Goal: Task Accomplishment & Management: Manage account settings

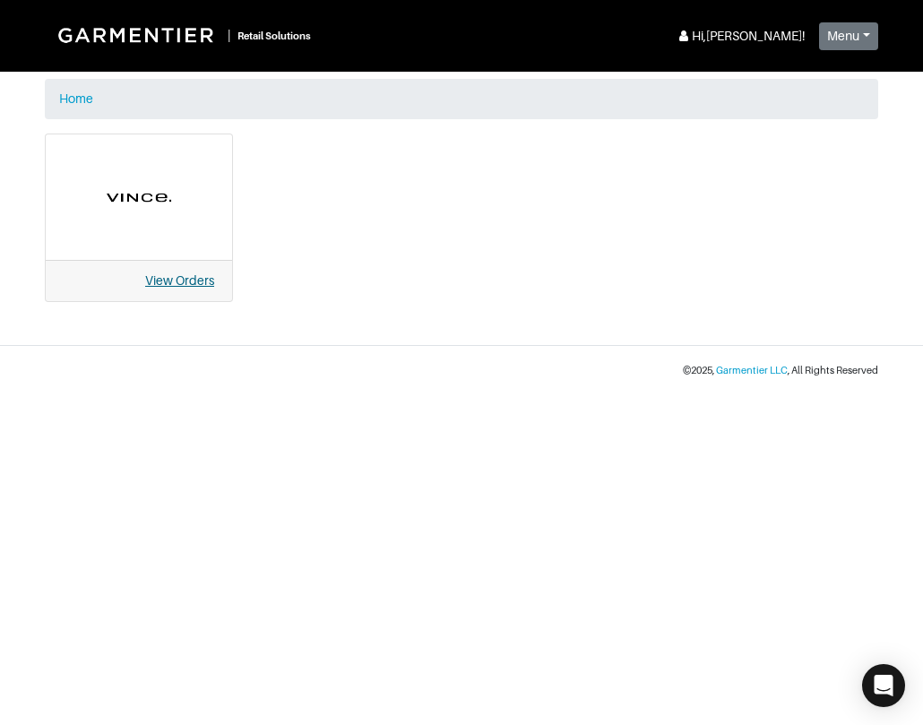
click at [197, 283] on link "View Orders" at bounding box center [179, 280] width 69 height 14
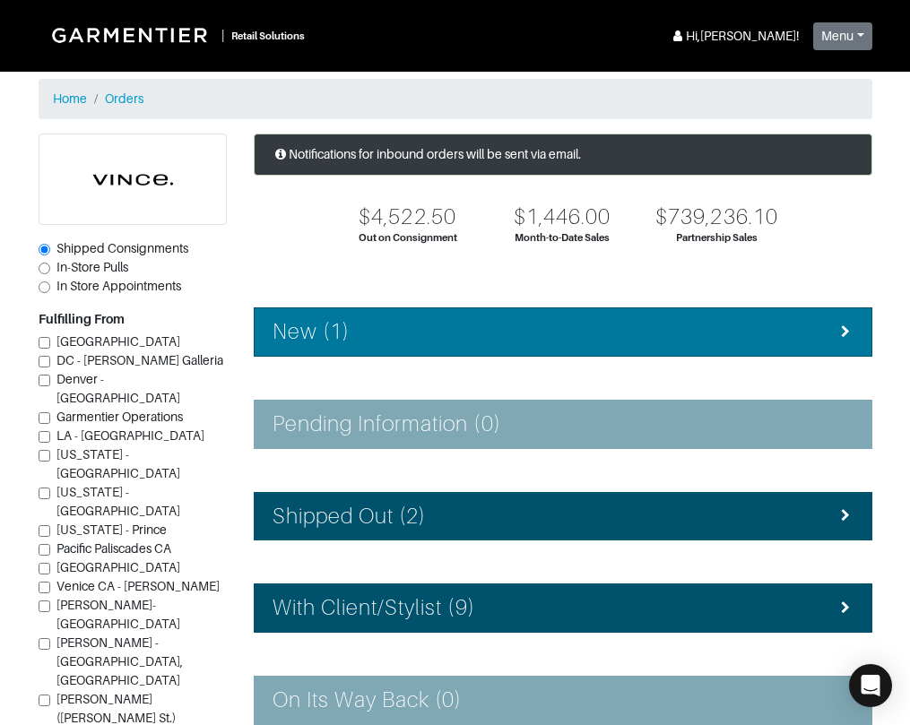
click at [318, 333] on h4 "New (1)" at bounding box center [310, 332] width 77 height 26
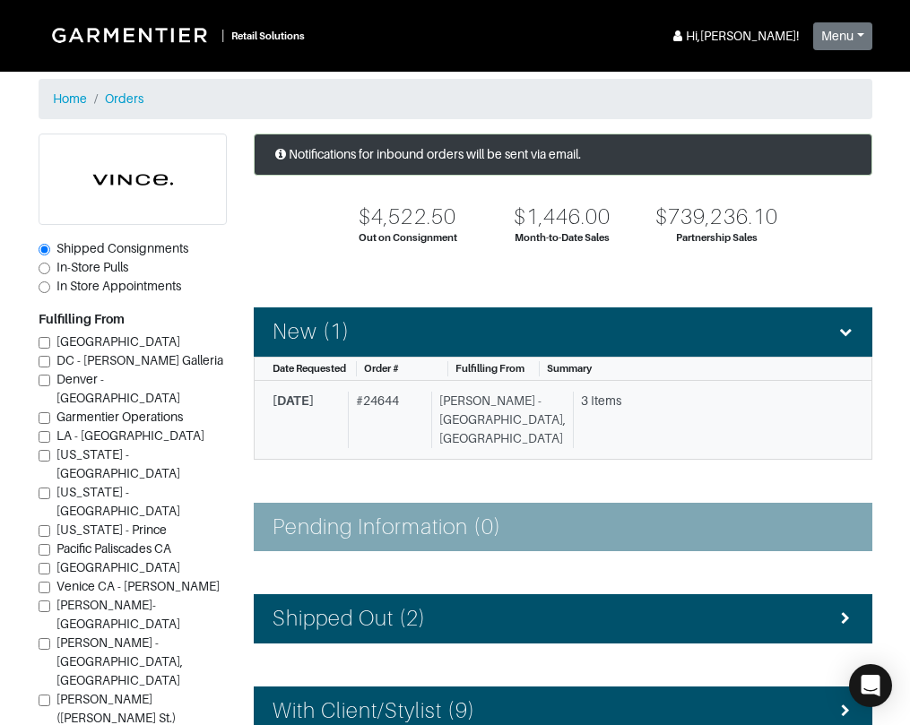
click at [397, 402] on div "# 24644" at bounding box center [386, 420] width 76 height 56
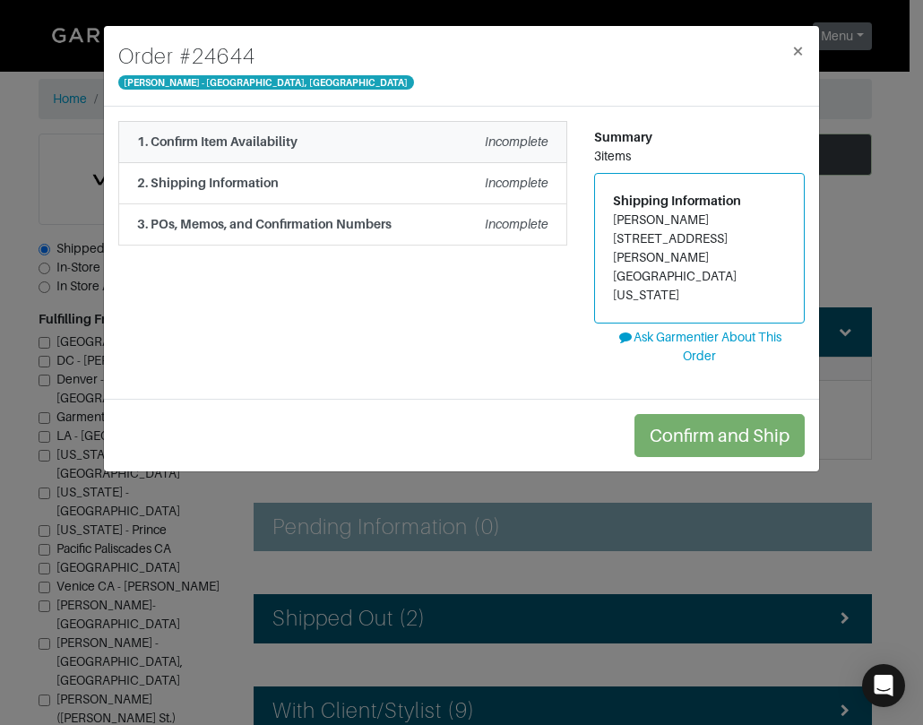
click at [518, 141] on em "Incomplete" at bounding box center [517, 141] width 64 height 14
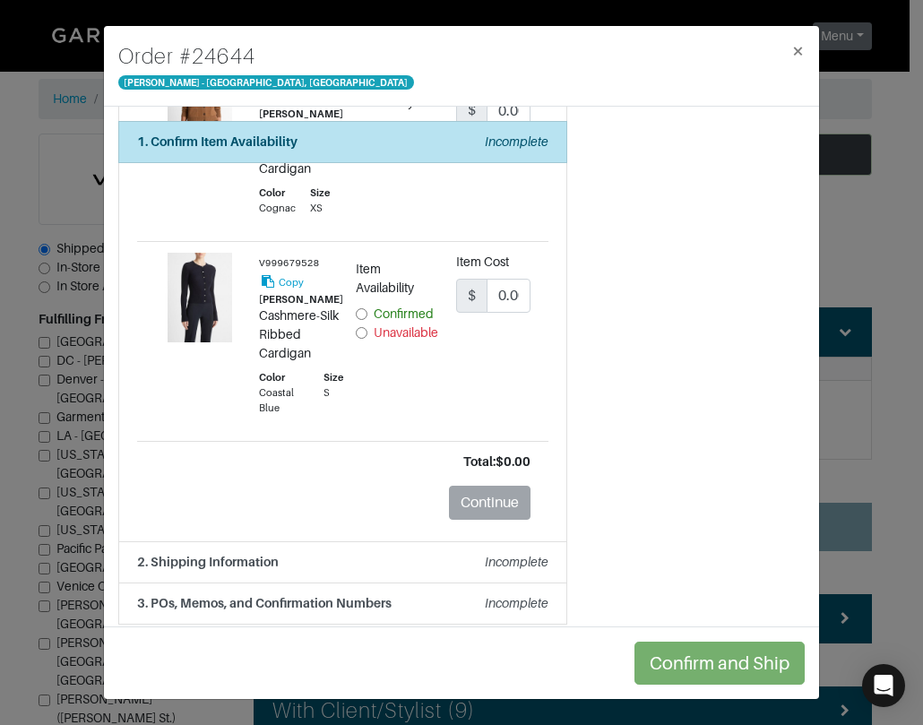
scroll to position [80, 0]
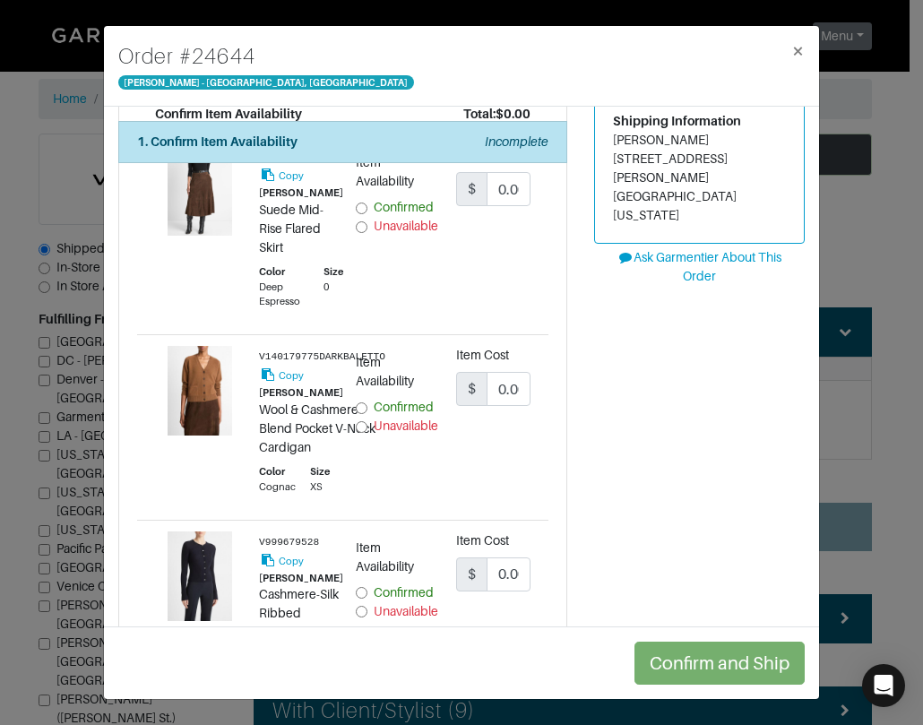
click at [359, 223] on input "Unavailable" at bounding box center [362, 227] width 12 height 12
radio input "true"
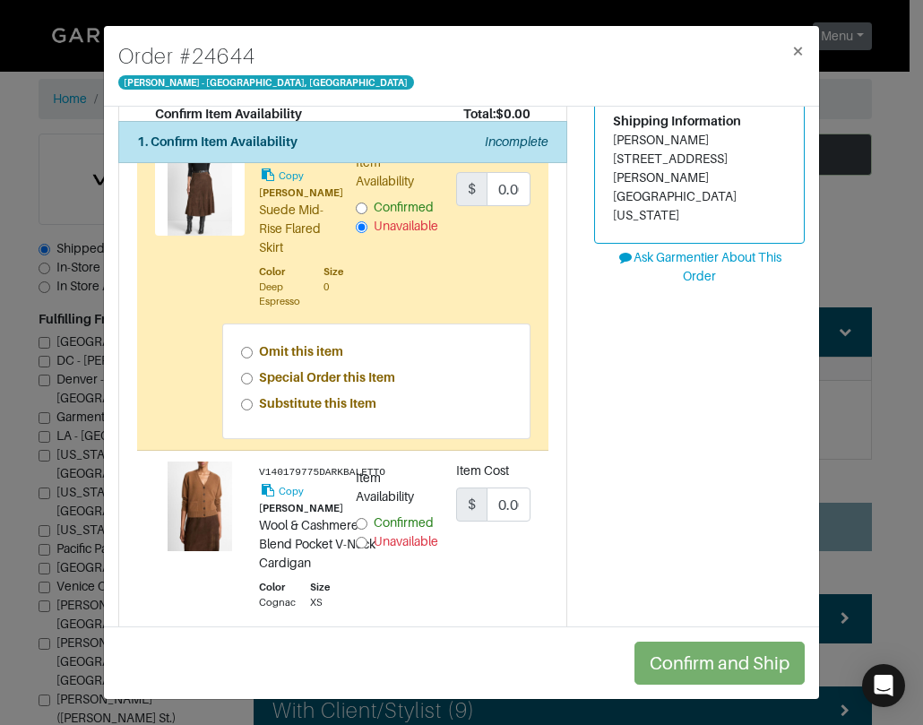
click at [243, 377] on input "Special Order this Item" at bounding box center [247, 379] width 12 height 12
radio input "true"
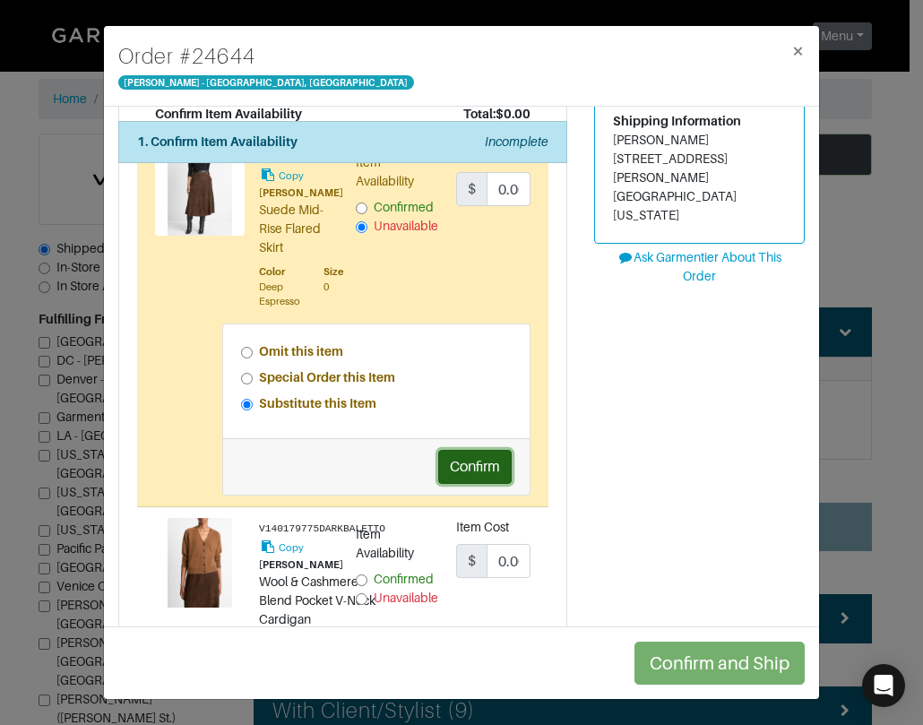
click at [474, 470] on button "Confirm" at bounding box center [474, 467] width 73 height 34
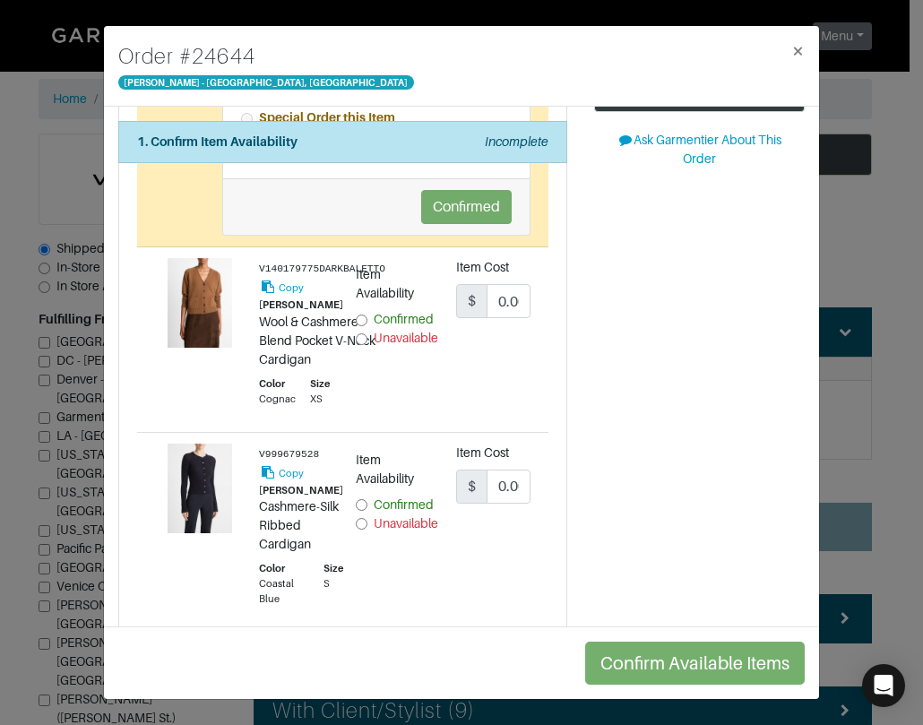
scroll to position [349, 0]
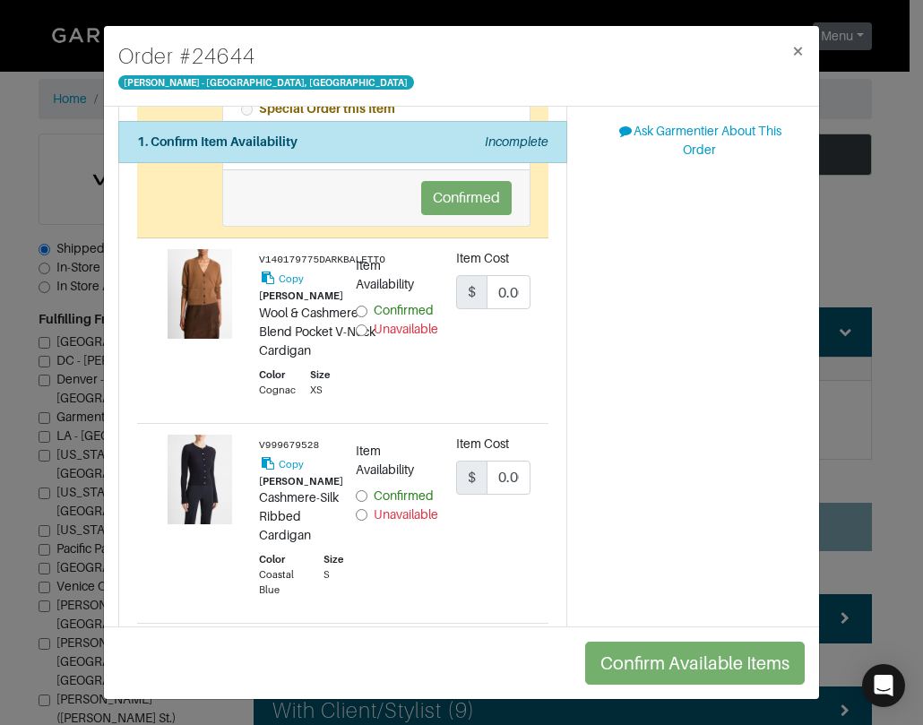
click at [357, 314] on input "Confirmed" at bounding box center [362, 312] width 12 height 12
radio input "true"
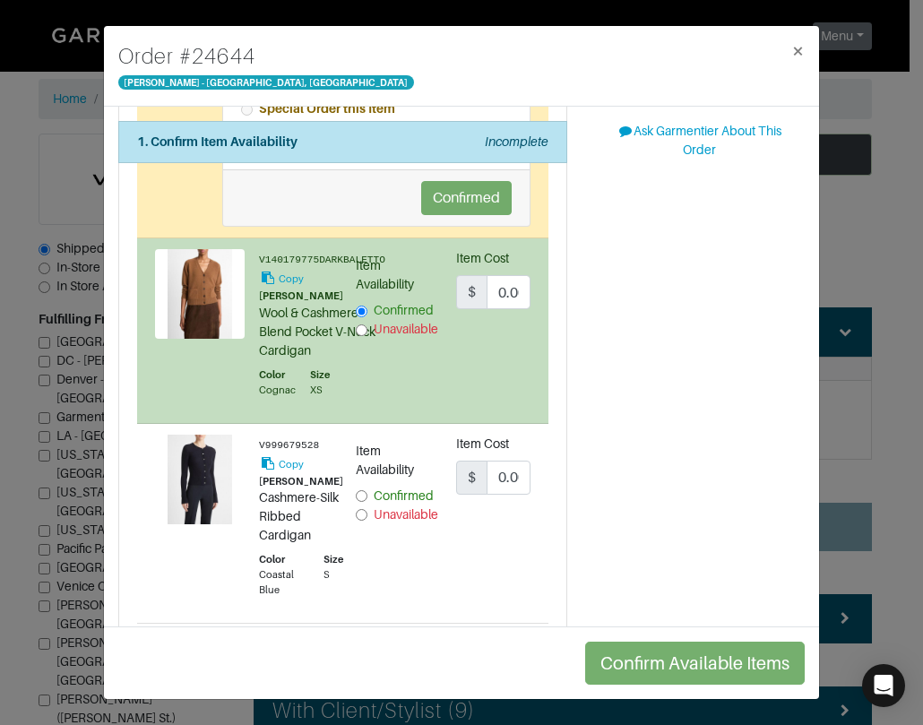
click at [356, 499] on input "Confirmed" at bounding box center [362, 496] width 12 height 12
radio input "true"
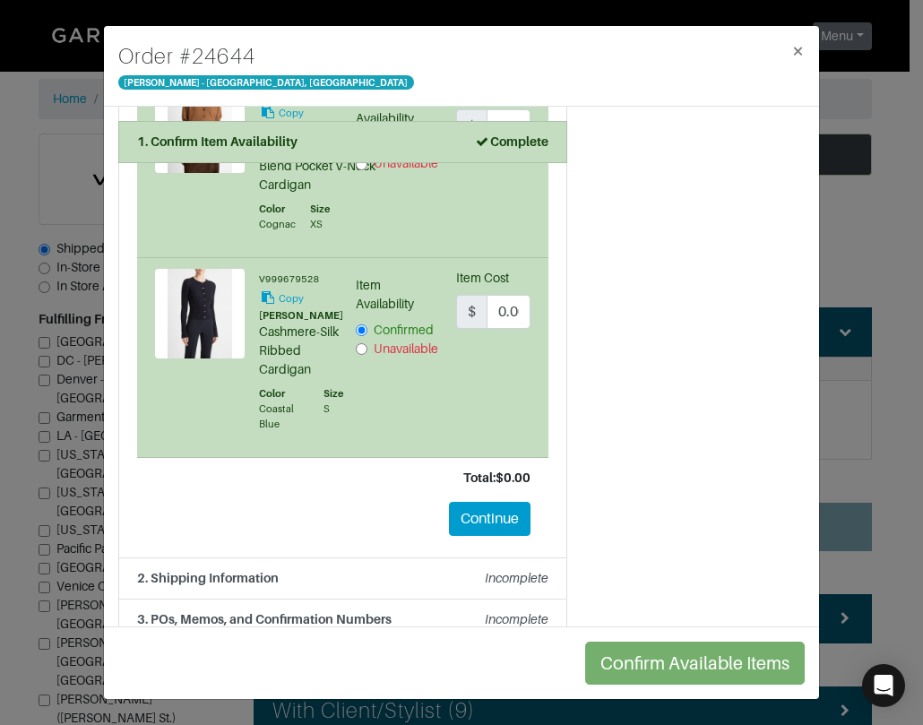
scroll to position [543, 0]
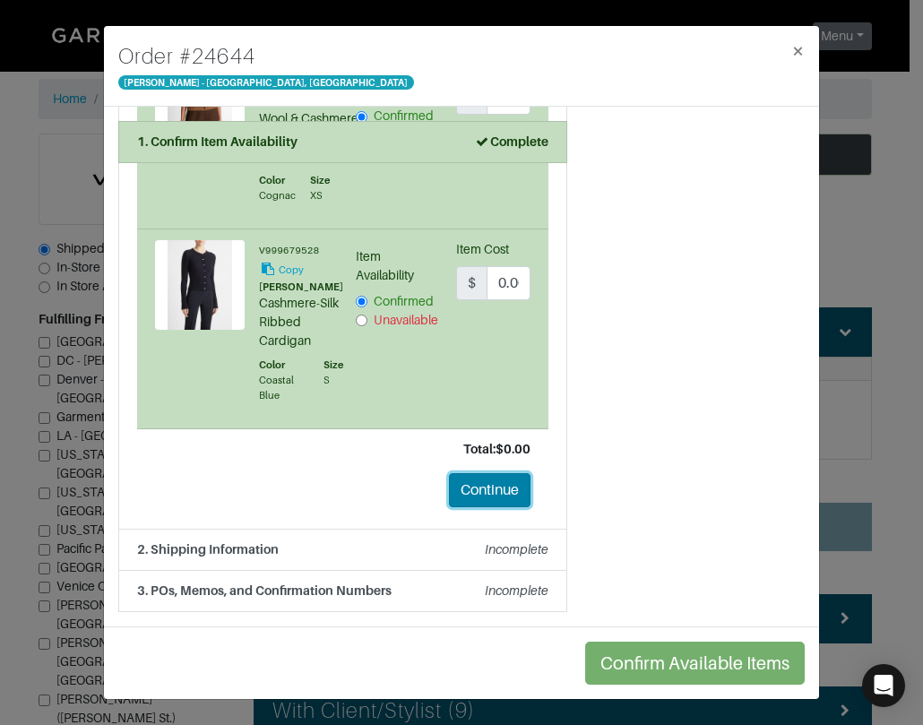
click at [491, 496] on button "Continue" at bounding box center [490, 490] width 82 height 34
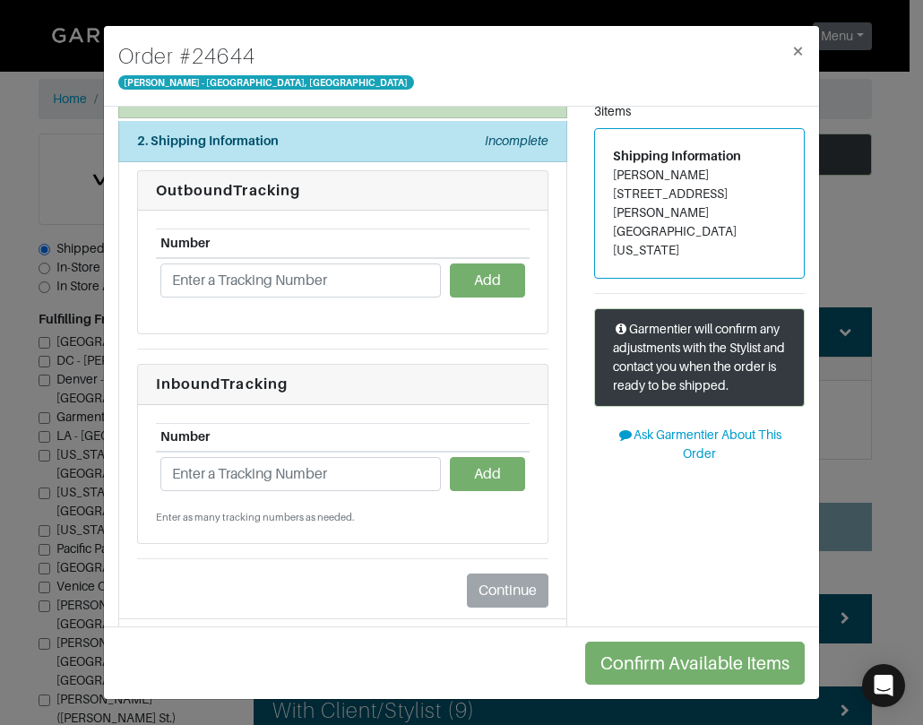
scroll to position [0, 0]
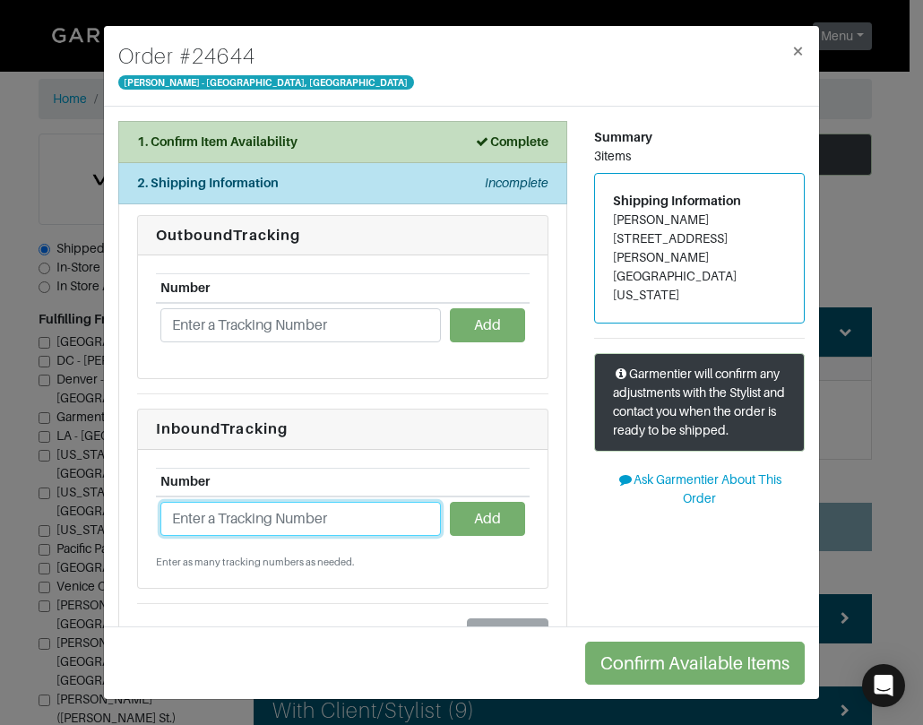
click at [207, 532] on input "text" at bounding box center [300, 519] width 281 height 34
paste input "1ZJ22C669009057147"
type input "1ZJ22C669009057147"
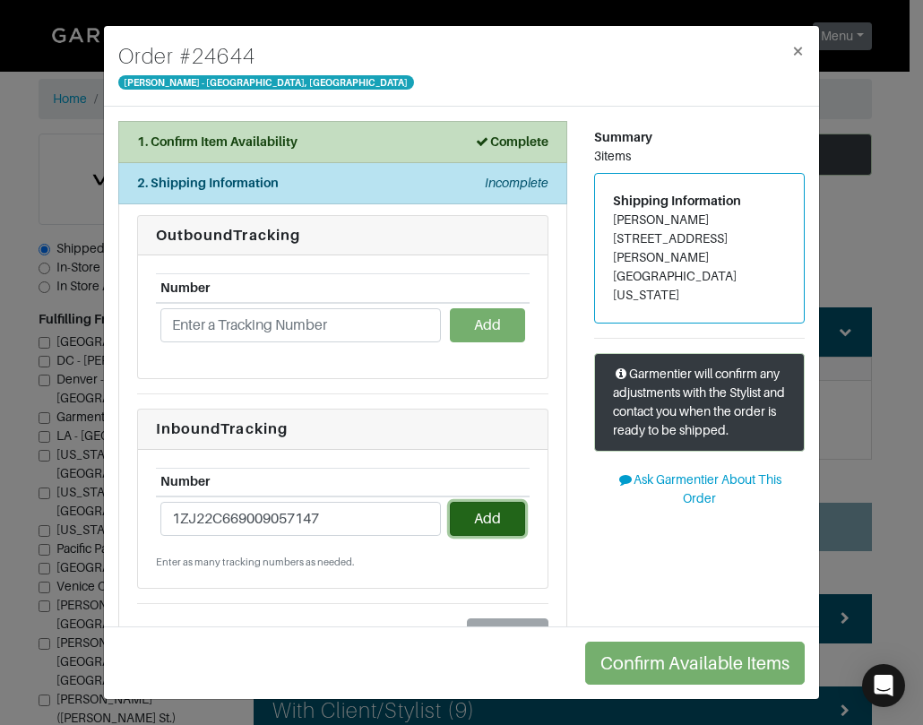
click at [474, 517] on button "Add" at bounding box center [487, 519] width 75 height 34
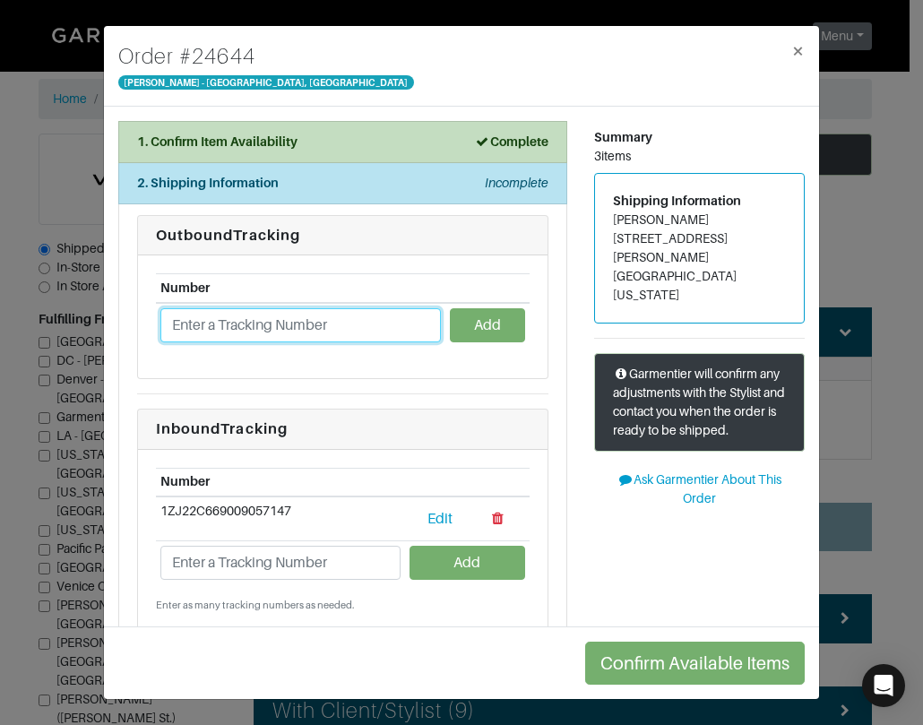
click at [260, 334] on input "text" at bounding box center [300, 325] width 281 height 34
type input "1ZJ22C661315254932"
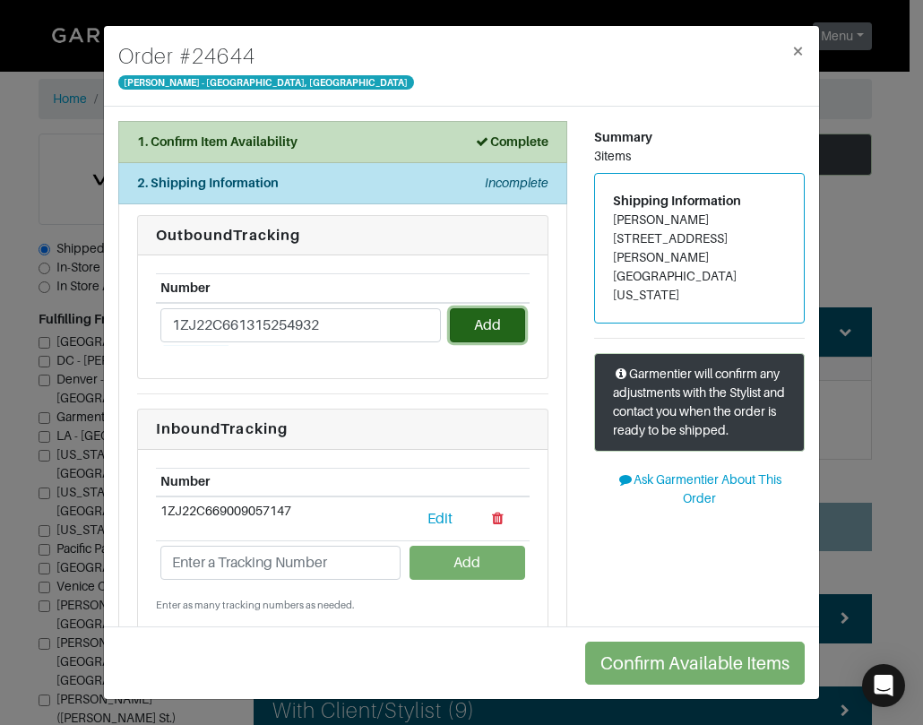
click at [490, 328] on button "Add" at bounding box center [487, 325] width 75 height 34
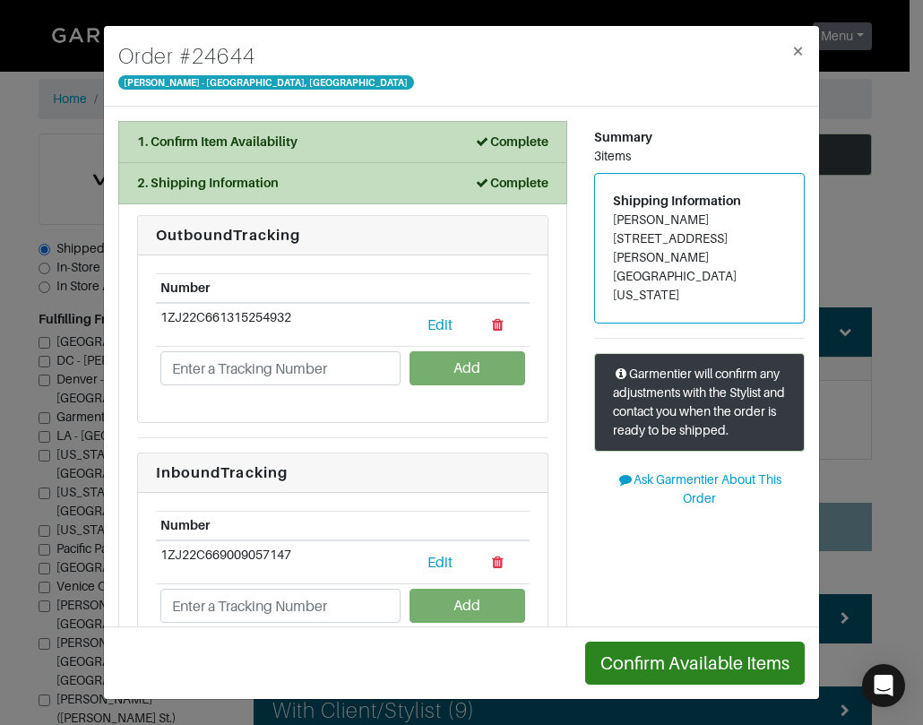
scroll to position [90, 0]
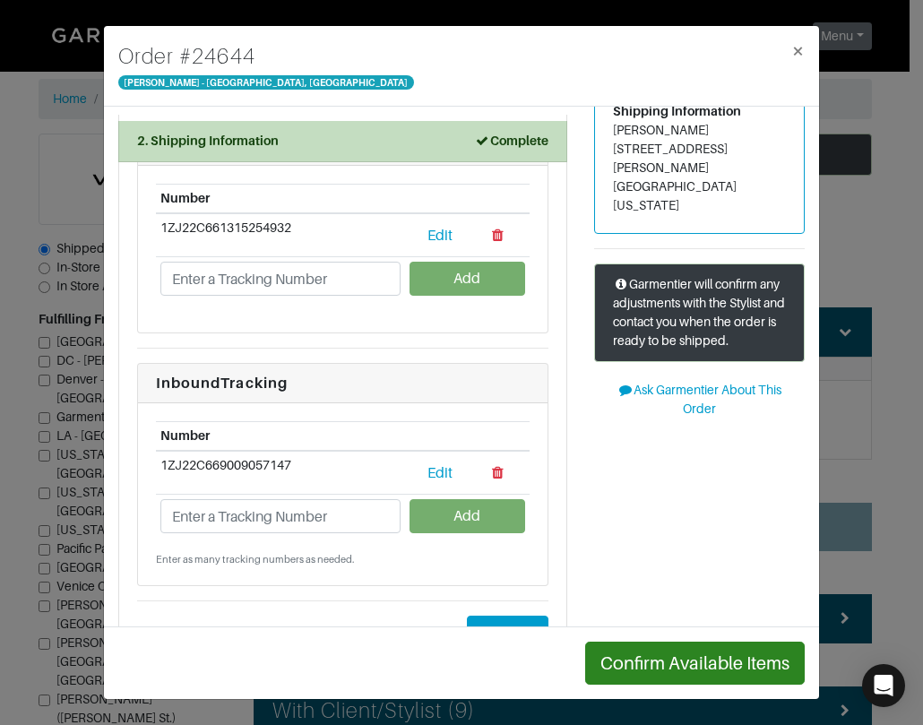
click at [636, 482] on div "Summary 3 items Shipping Information Cheryl Goldstein 4321 Santa Maria Street C…" at bounding box center [700, 366] width 238 height 671
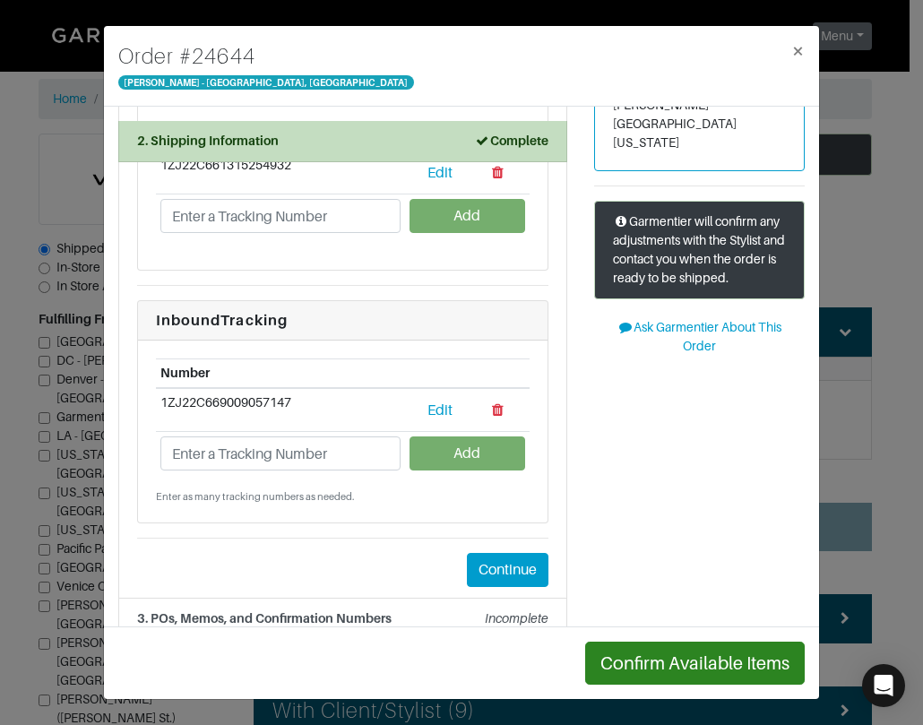
scroll to position [180, 0]
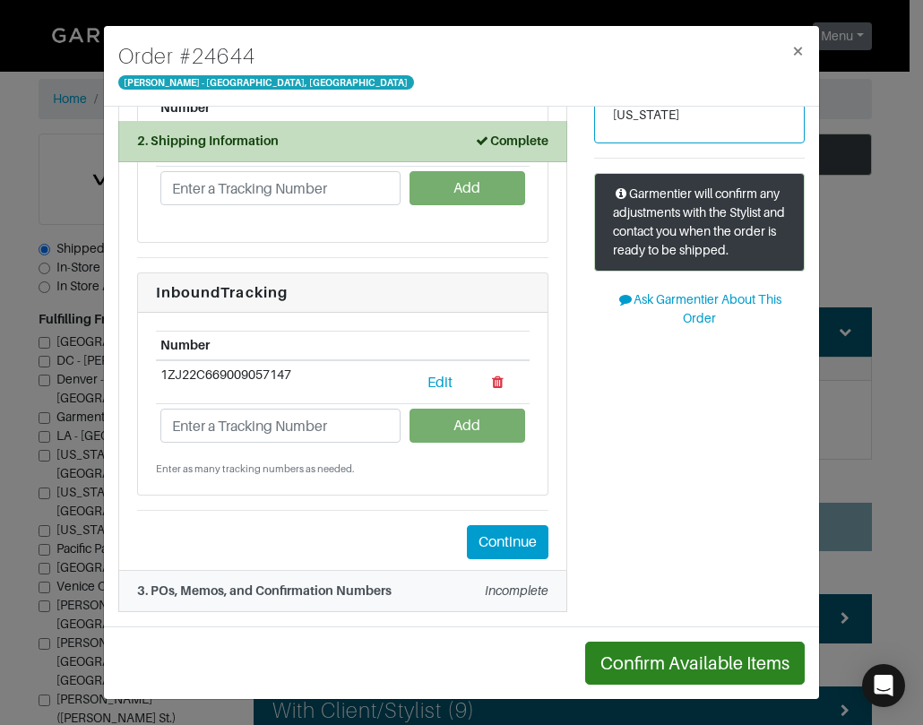
click at [521, 589] on em "Incomplete" at bounding box center [517, 591] width 64 height 14
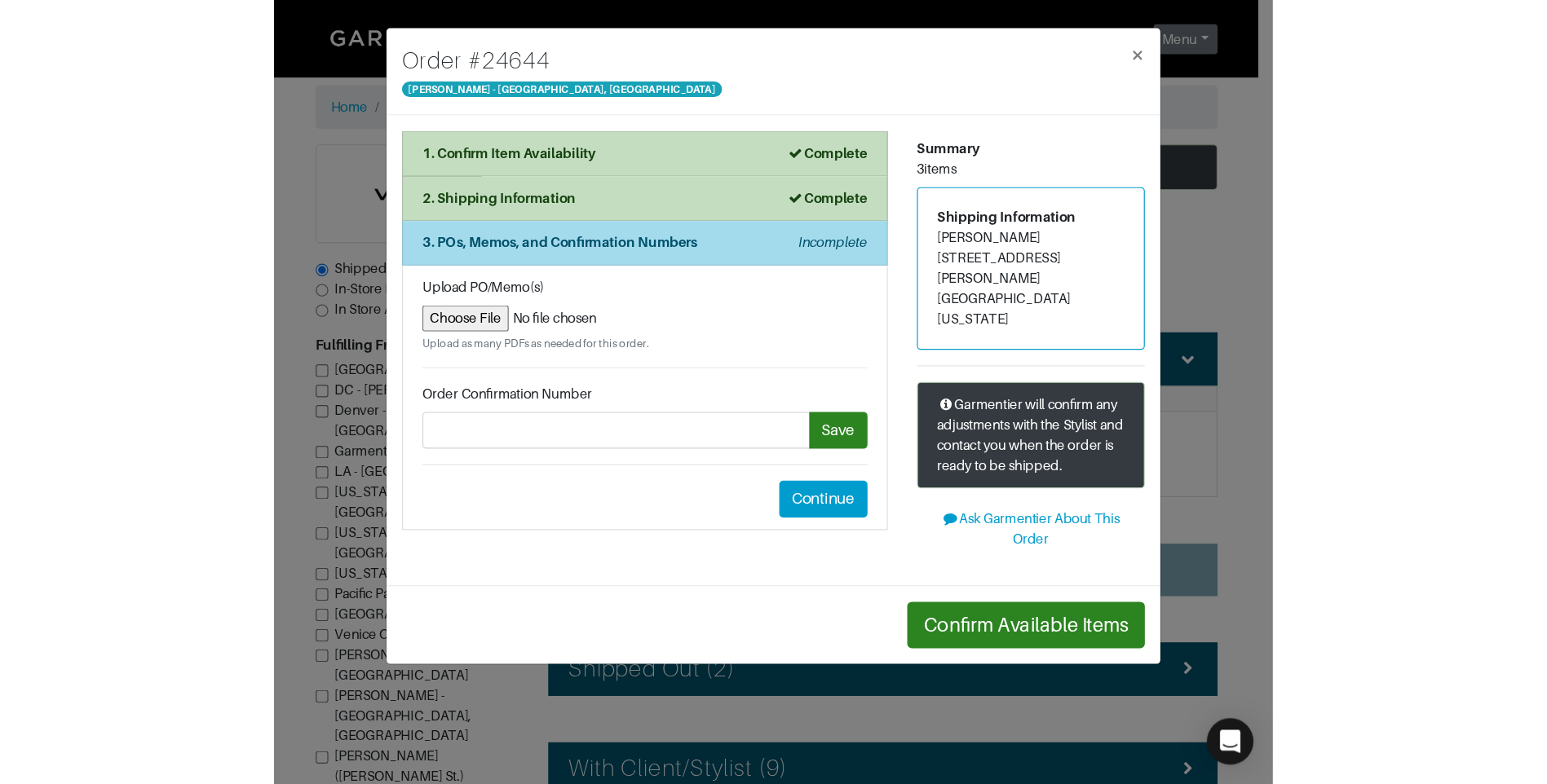
scroll to position [0, 0]
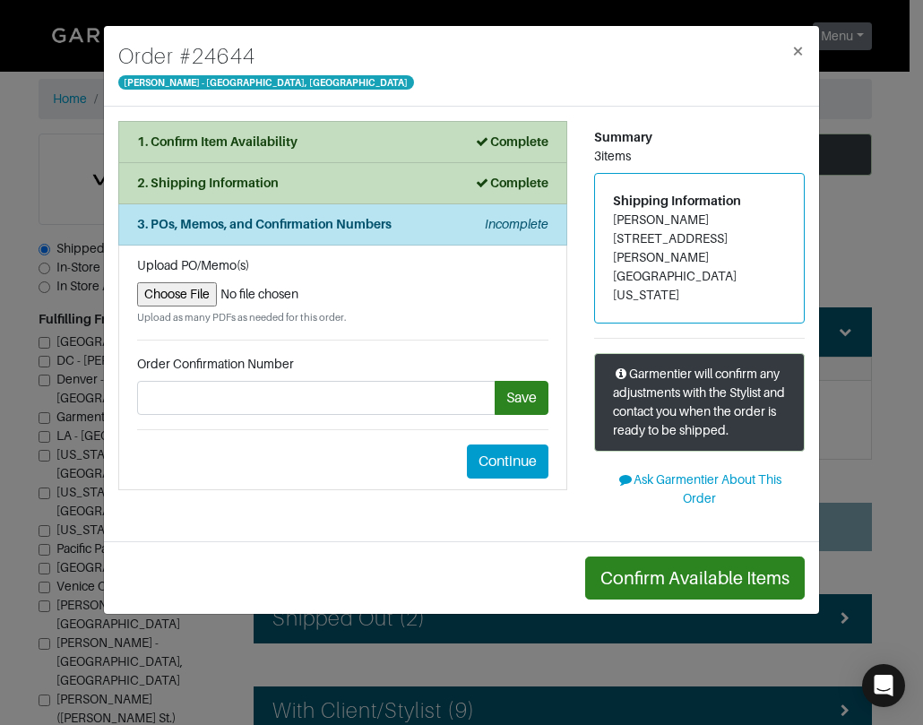
click at [160, 292] on input "file" at bounding box center [342, 294] width 411 height 24
type input "C:\fakepath\CHERYL GOLDSTEIN- GARMENTIER.PNG"
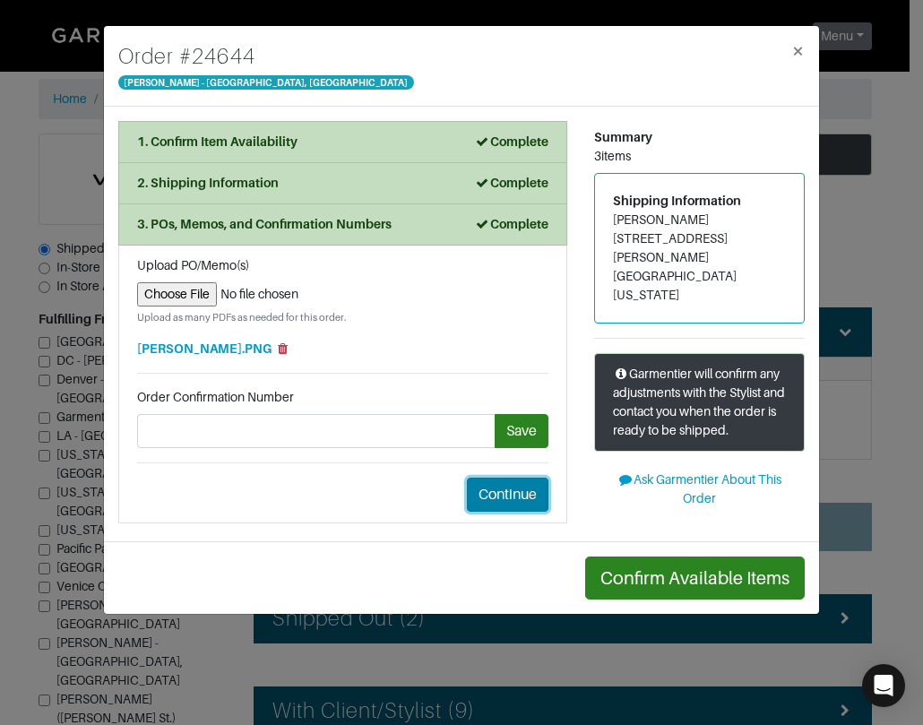
click at [516, 495] on button "Continue" at bounding box center [508, 495] width 82 height 34
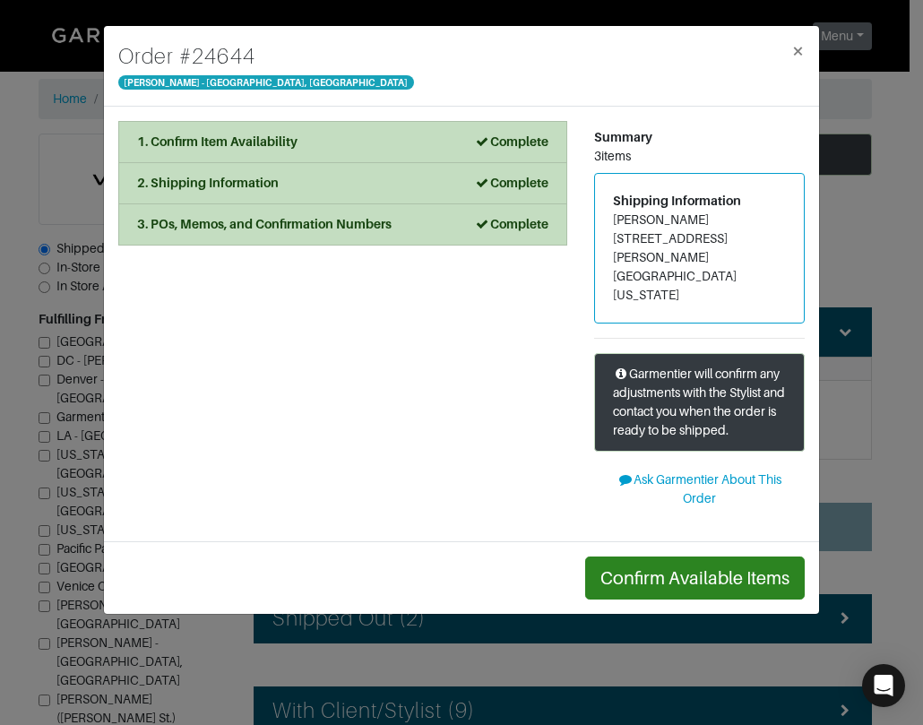
click at [445, 445] on div "1. Confirm Item Availability Complete Confirm Item Availability Total: $0.00 V1…" at bounding box center [343, 324] width 476 height 406
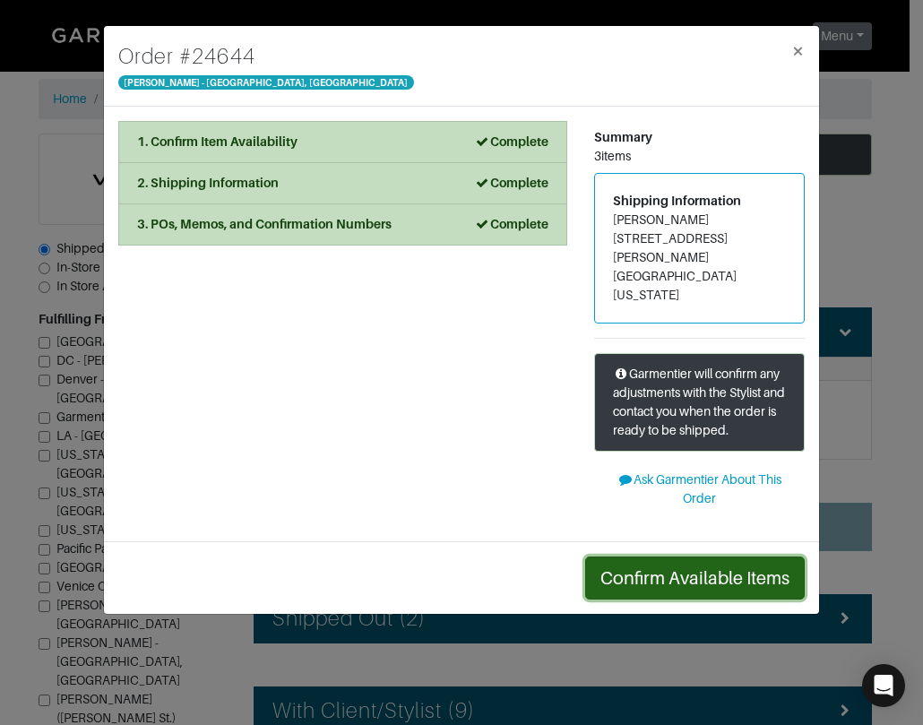
click at [681, 557] on button "Confirm Available Items" at bounding box center [695, 578] width 220 height 43
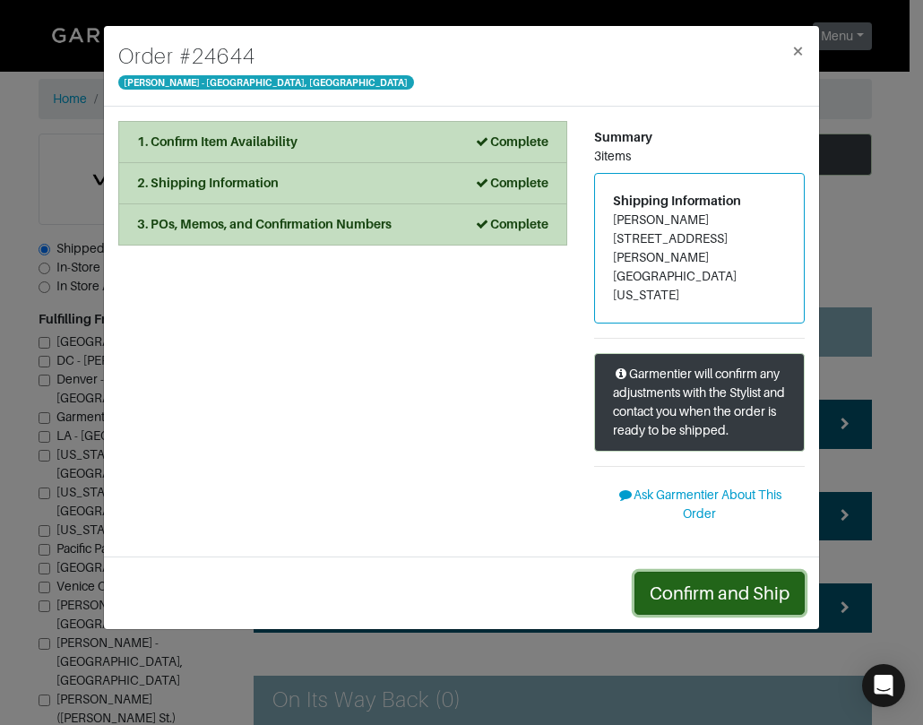
click at [680, 572] on button "Confirm and Ship" at bounding box center [720, 593] width 170 height 43
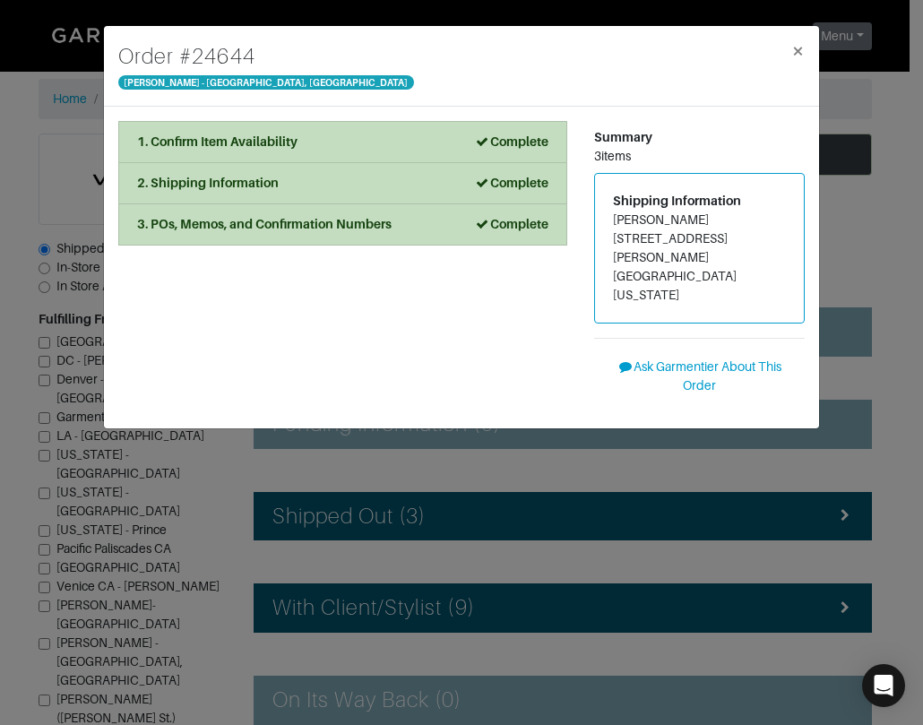
click at [506, 307] on div "1. Confirm Item Availability Complete Confirm Item Availability Total: $0.00 V1…" at bounding box center [343, 267] width 476 height 293
click at [792, 51] on span "×" at bounding box center [797, 51] width 13 height 24
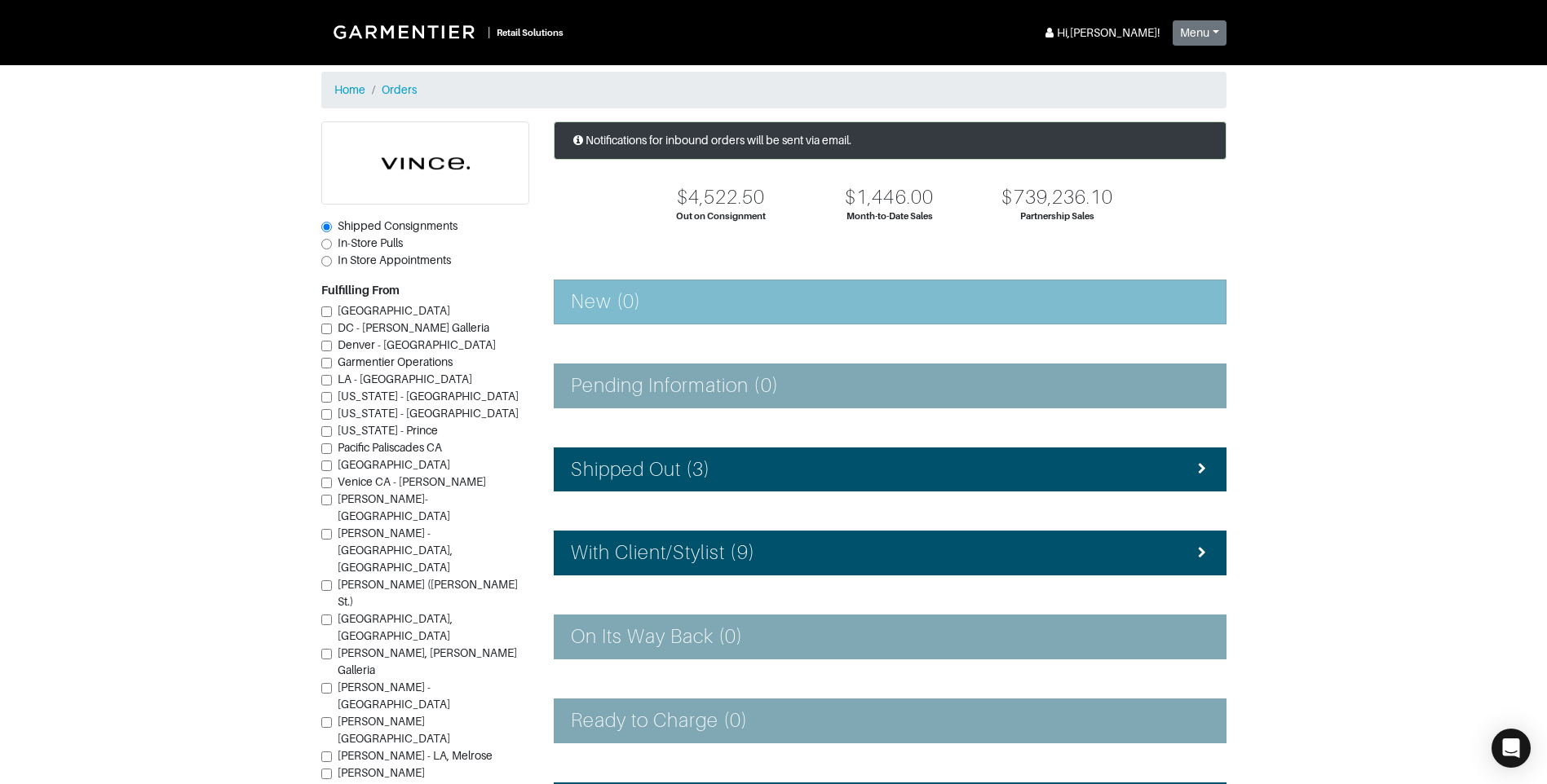
click at [608, 311] on h4 "New (0)" at bounding box center [605, 302] width 70 height 24
click at [589, 305] on h4 "New (0)" at bounding box center [605, 302] width 70 height 24
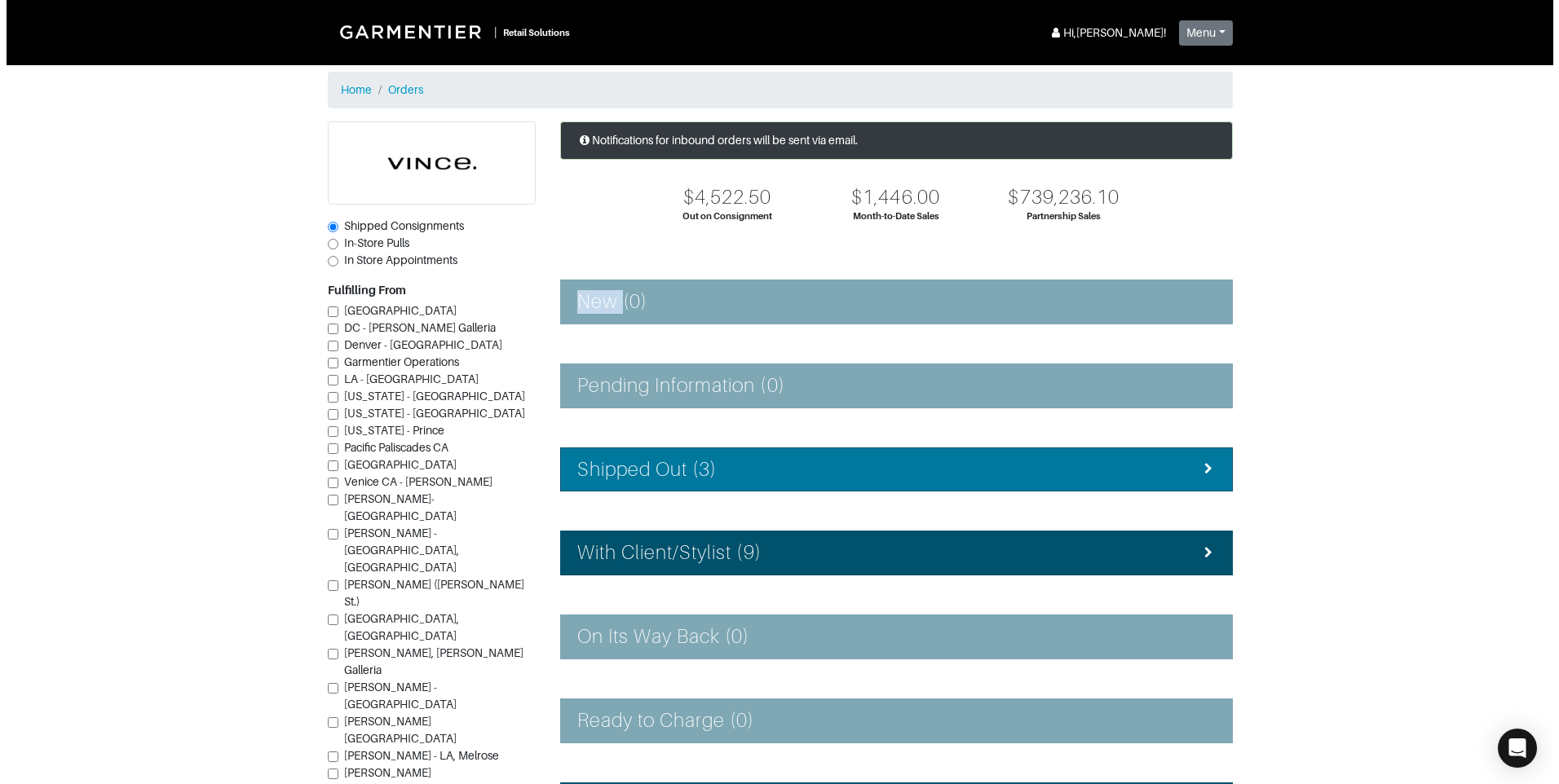
scroll to position [82, 0]
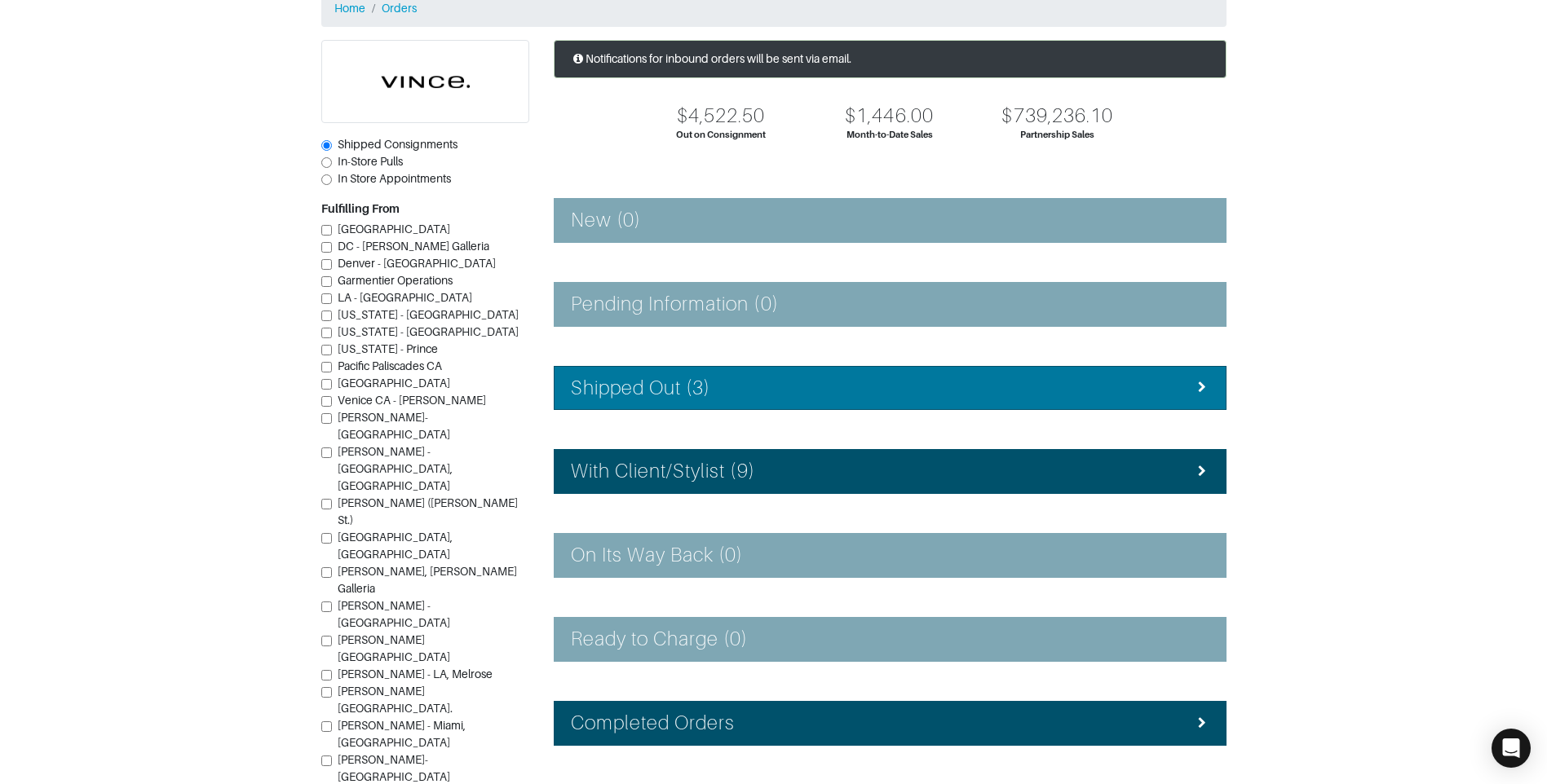
click at [657, 386] on h4 "Shipped Out (3)" at bounding box center [641, 388] width 140 height 24
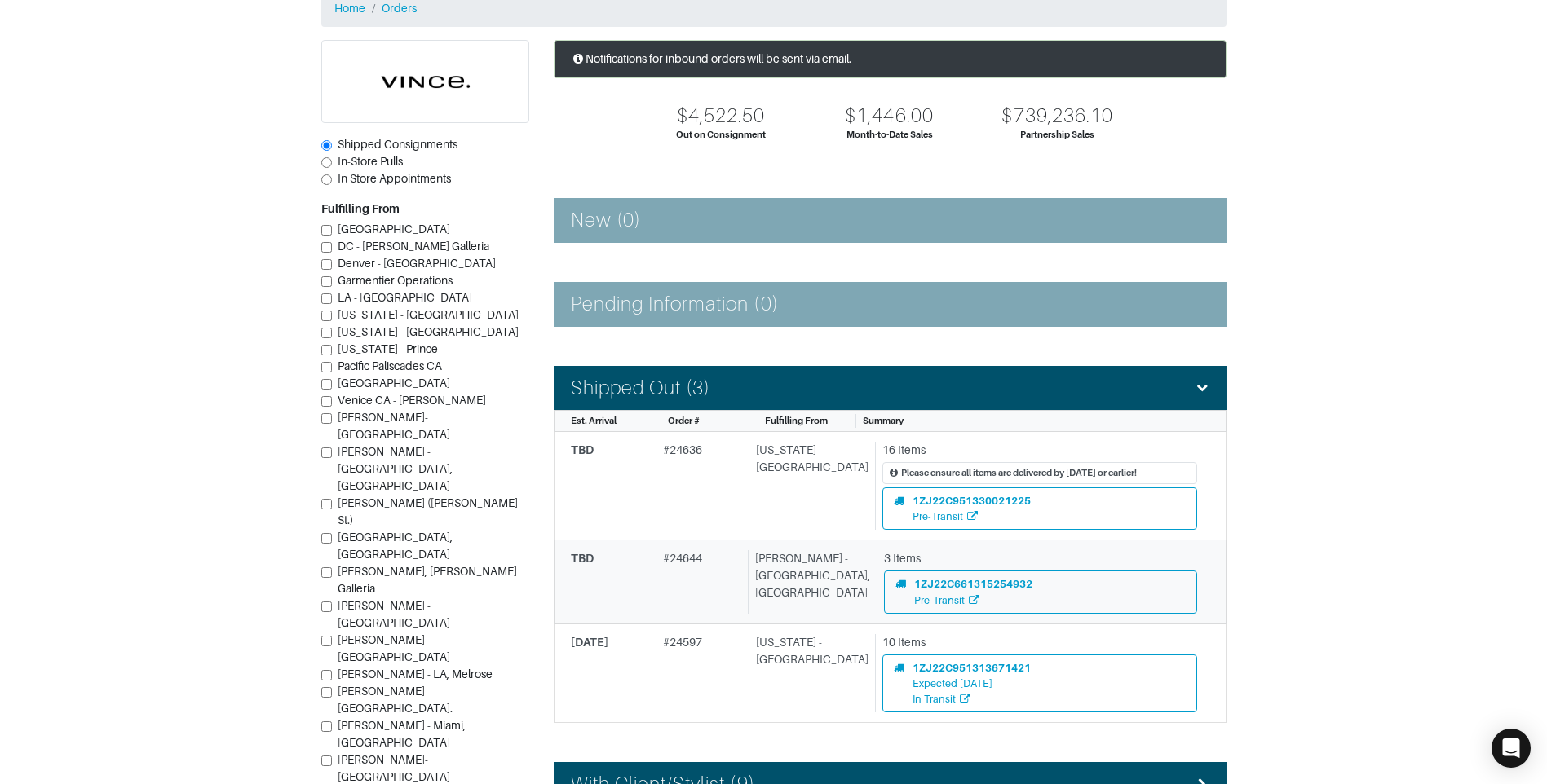
click at [708, 567] on div "# 24644" at bounding box center [699, 581] width 86 height 63
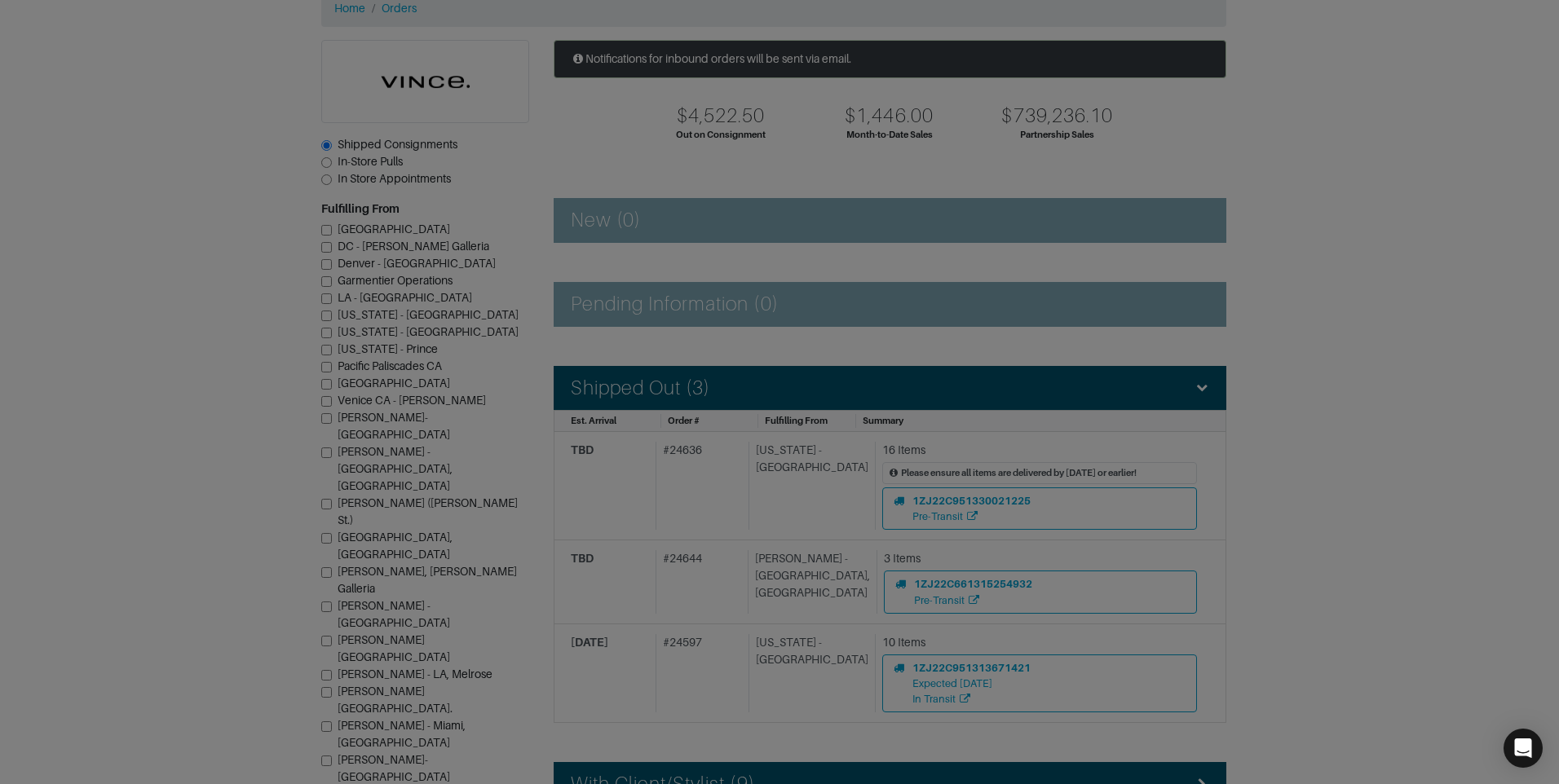
click at [678, 561] on div "Order # 24644 Vince - Chicago, Oak Street × 1. Confirm Item Availability Comple…" at bounding box center [780, 392] width 1559 height 784
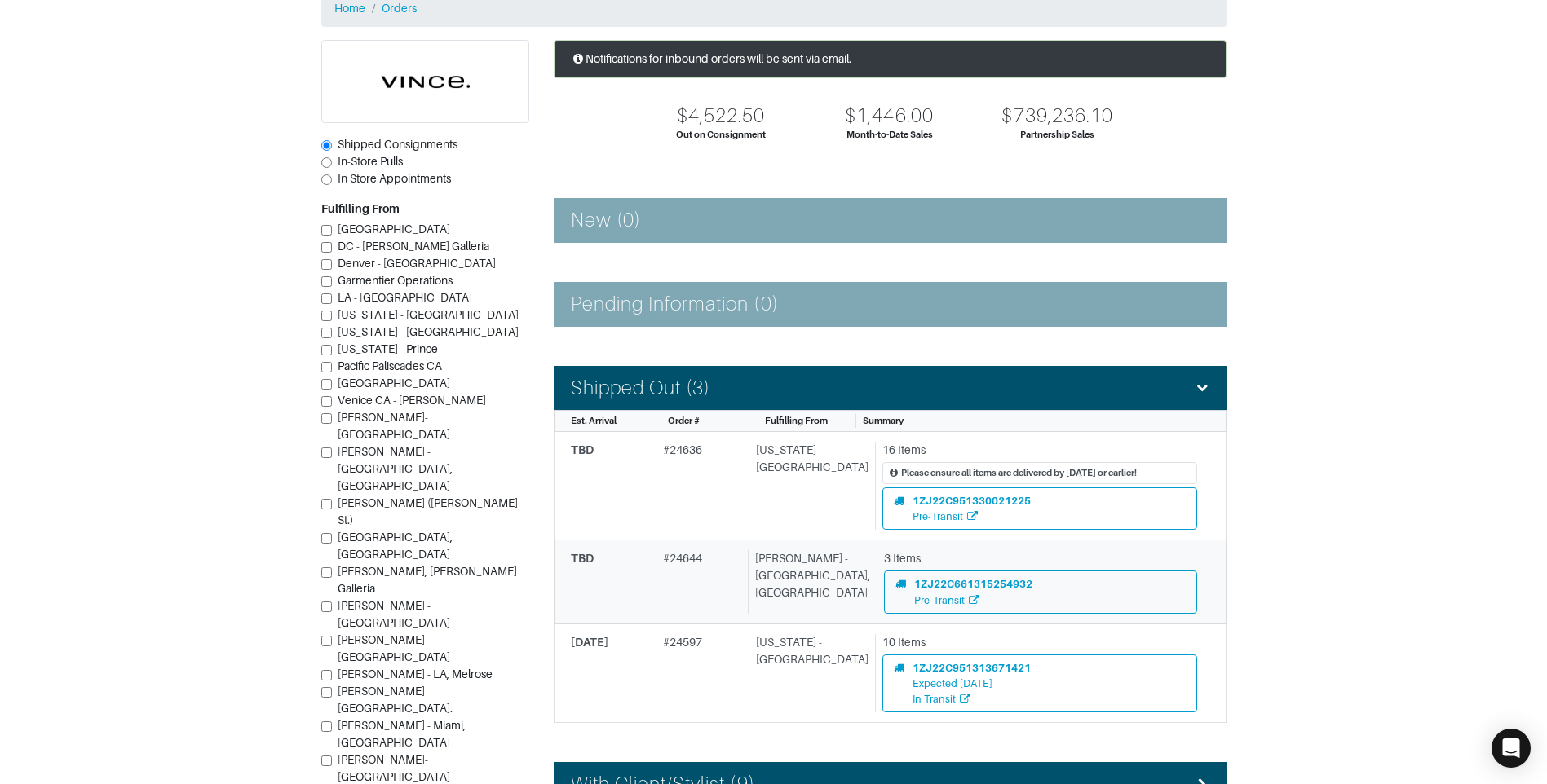
click at [689, 561] on div "# 24644" at bounding box center [699, 581] width 86 height 63
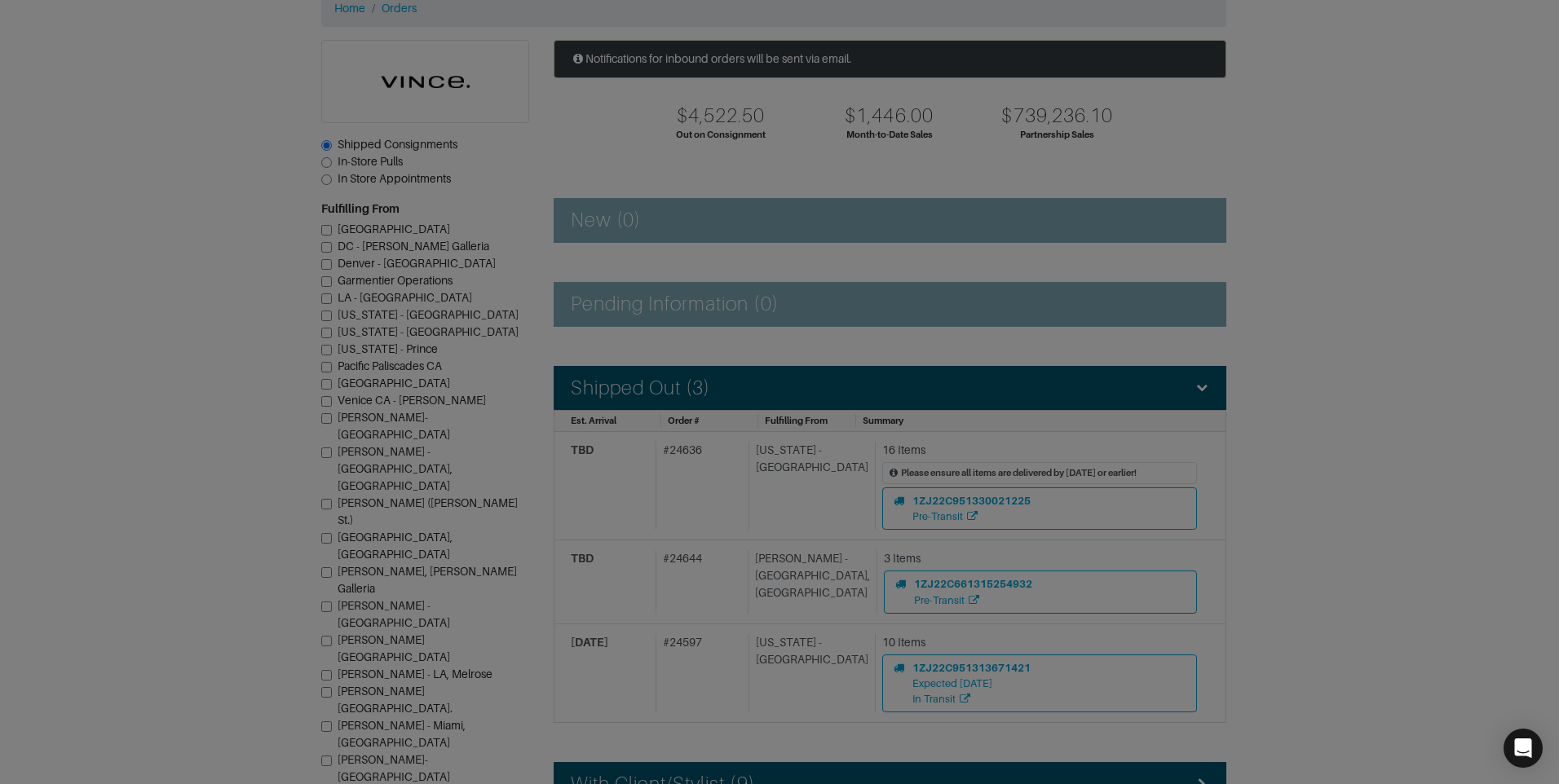
click at [797, 563] on div "Order # 24644 Vince - Chicago, Oak Street × 1. Confirm Item Availability Comple…" at bounding box center [780, 392] width 1559 height 784
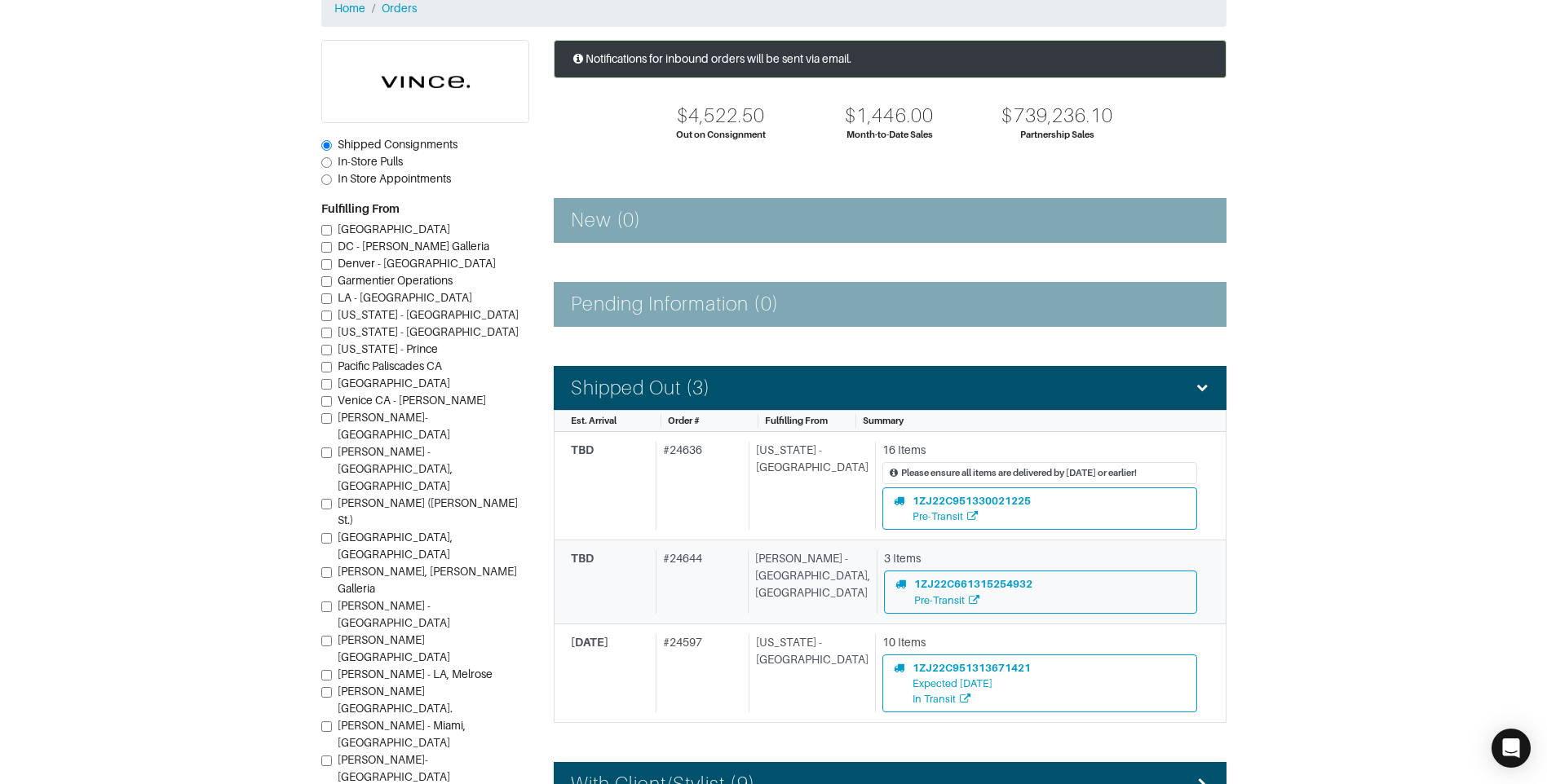
click at [794, 562] on div "Vince - Chicago, Oak Street" at bounding box center [809, 581] width 122 height 63
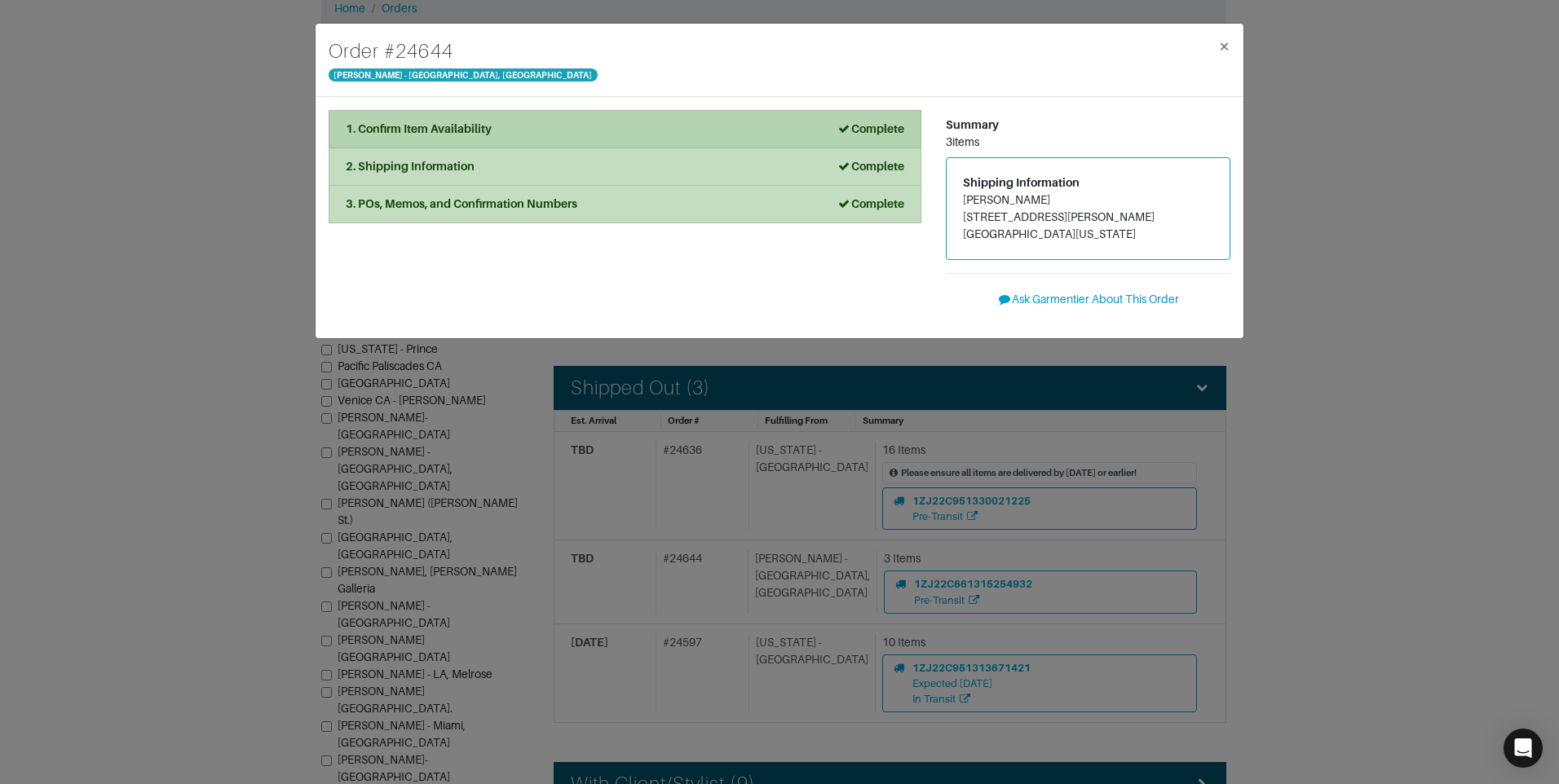
click at [497, 120] on li "1. Confirm Item Availability Complete" at bounding box center [625, 129] width 593 height 38
